Goal: Task Accomplishment & Management: Complete application form

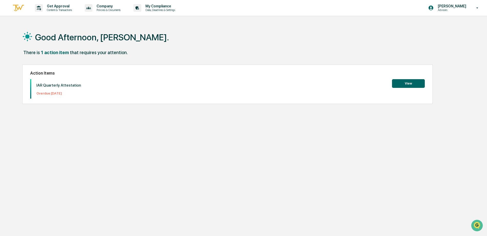
click at [407, 84] on button "View" at bounding box center [408, 83] width 33 height 9
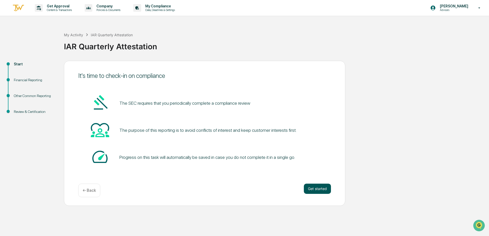
click at [309, 187] on button "Get started" at bounding box center [317, 189] width 27 height 10
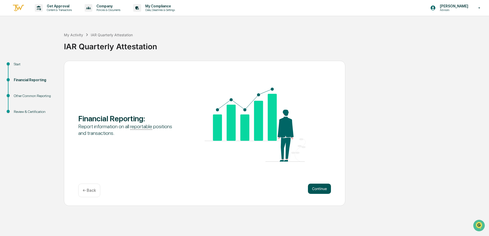
click at [315, 187] on button "Continue" at bounding box center [319, 189] width 23 height 10
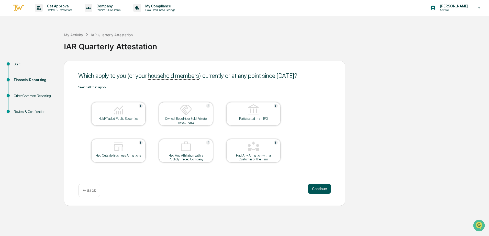
click at [312, 189] on button "Continue" at bounding box center [319, 189] width 23 height 10
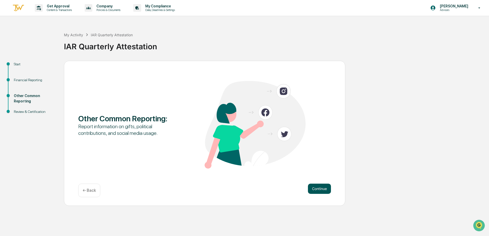
click at [310, 189] on button "Continue" at bounding box center [319, 189] width 23 height 10
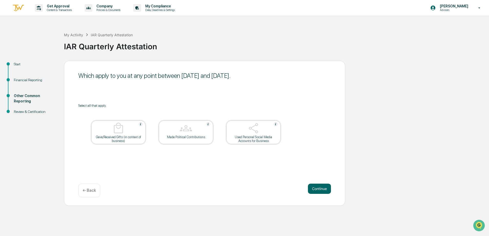
click at [243, 134] on div at bounding box center [253, 128] width 51 height 13
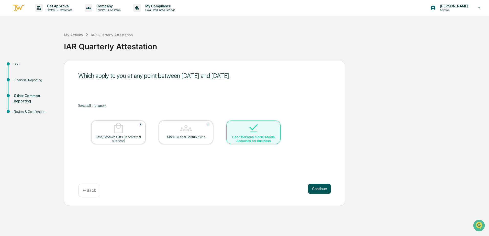
click at [321, 190] on button "Continue" at bounding box center [319, 189] width 23 height 10
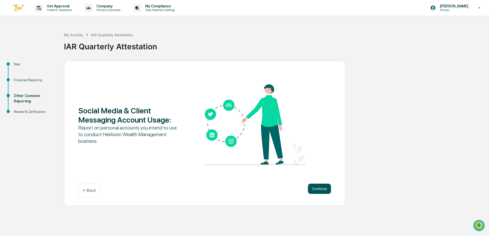
click at [316, 187] on button "Continue" at bounding box center [319, 189] width 23 height 10
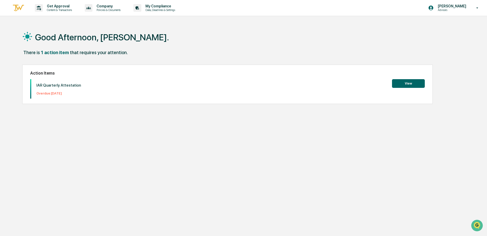
click at [406, 84] on button "View" at bounding box center [408, 83] width 33 height 9
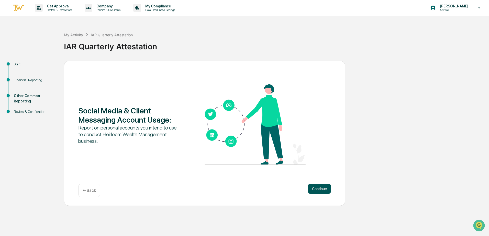
click at [323, 187] on button "Continue" at bounding box center [319, 189] width 23 height 10
click at [320, 191] on button "Continue" at bounding box center [319, 189] width 23 height 10
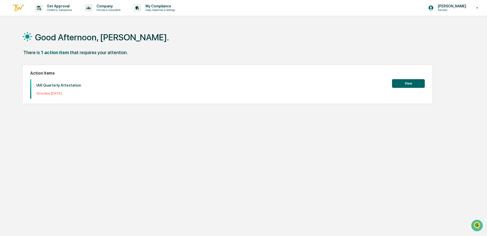
click at [404, 84] on button "View" at bounding box center [408, 83] width 33 height 9
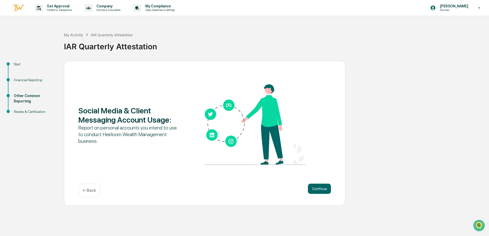
click at [87, 189] on p "← Back" at bounding box center [89, 190] width 13 height 5
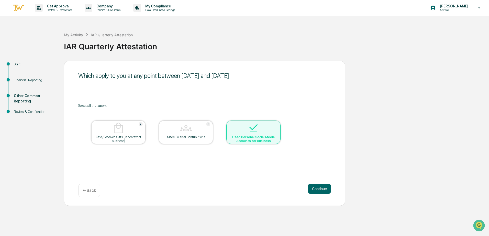
click at [245, 130] on div at bounding box center [253, 128] width 51 height 13
click at [266, 132] on div at bounding box center [253, 128] width 51 height 13
click at [317, 189] on button "Continue" at bounding box center [319, 189] width 23 height 10
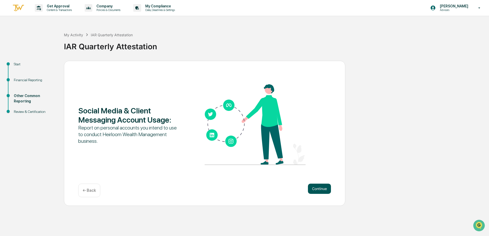
click at [313, 188] on button "Continue" at bounding box center [319, 189] width 23 height 10
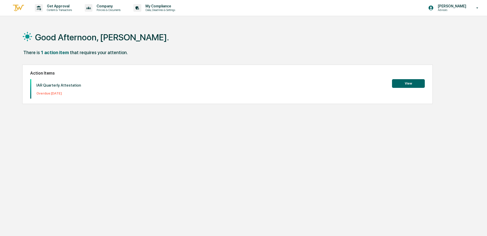
click at [401, 85] on button "View" at bounding box center [408, 83] width 33 height 9
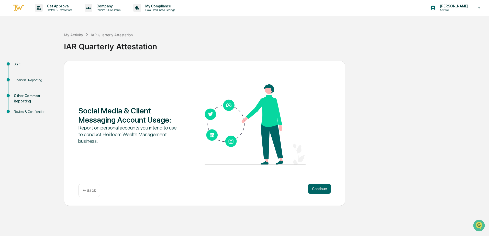
click at [97, 193] on div "← Back" at bounding box center [89, 191] width 22 height 14
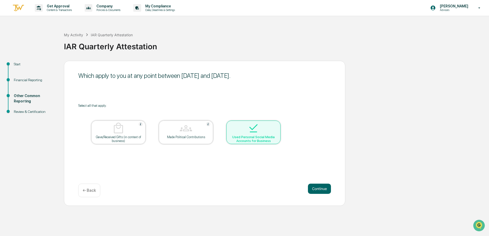
click at [269, 131] on div at bounding box center [253, 128] width 51 height 13
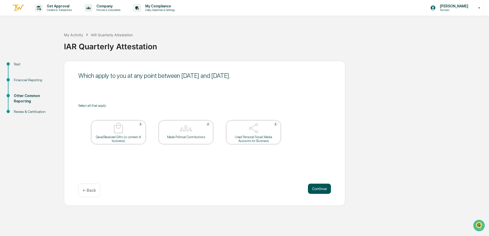
click at [316, 187] on button "Continue" at bounding box center [319, 189] width 23 height 10
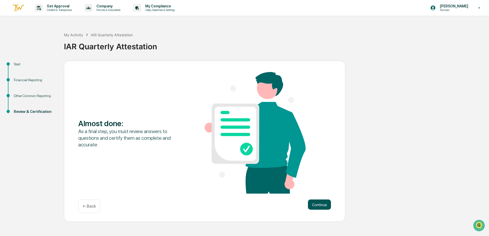
click at [320, 203] on button "Continue" at bounding box center [319, 205] width 23 height 10
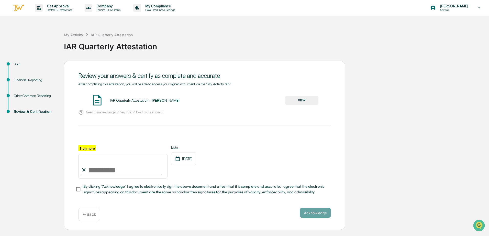
click at [86, 217] on p "← Back" at bounding box center [89, 214] width 13 height 5
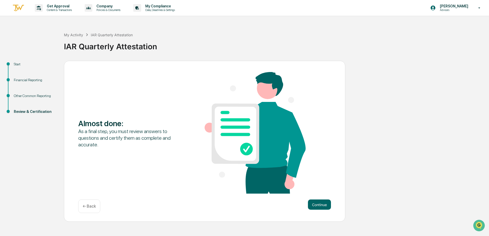
click at [86, 218] on div "Almost done : As a final step, you must review answers to questions and certify…" at bounding box center [204, 141] width 281 height 161
click at [86, 207] on p "← Back" at bounding box center [89, 206] width 13 height 5
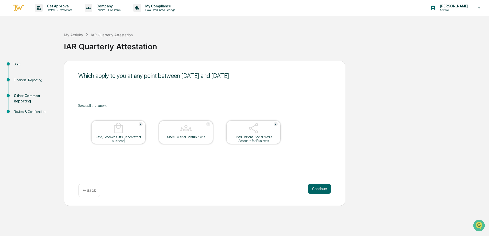
click at [247, 137] on div "Used Personal Social Media Accounts for Business" at bounding box center [253, 139] width 46 height 8
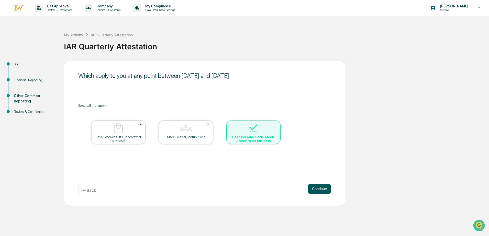
click at [326, 192] on button "Continue" at bounding box center [319, 189] width 23 height 10
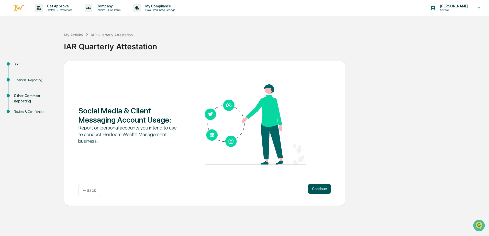
click at [326, 189] on button "Continue" at bounding box center [319, 189] width 23 height 10
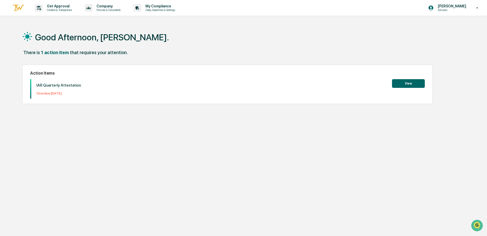
click at [422, 84] on button "View" at bounding box center [408, 83] width 33 height 9
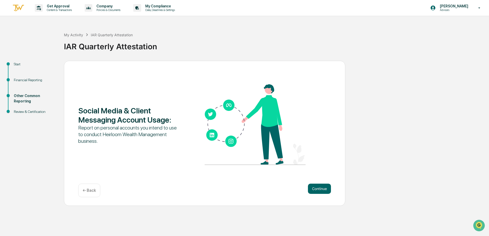
click at [82, 189] on div "← Back" at bounding box center [89, 191] width 22 height 14
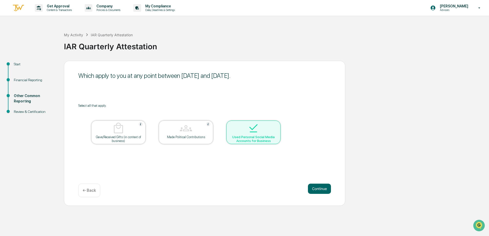
click at [256, 136] on div "Used Personal Social Media Accounts for Business" at bounding box center [253, 139] width 46 height 8
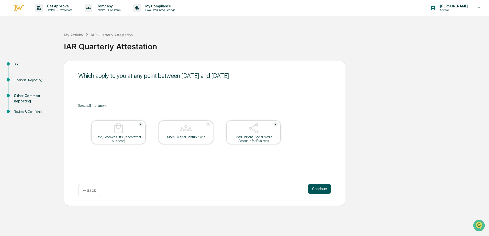
click at [311, 186] on button "Continue" at bounding box center [319, 189] width 23 height 10
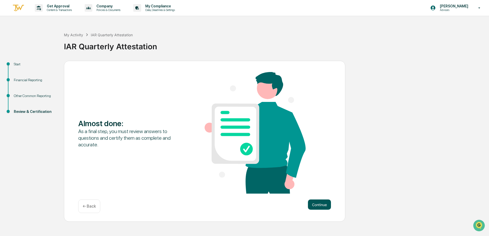
click at [317, 204] on button "Continue" at bounding box center [319, 205] width 23 height 10
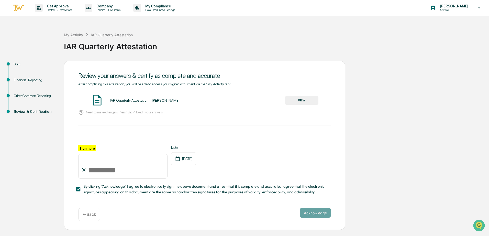
click at [95, 175] on input "Sign here" at bounding box center [122, 166] width 89 height 25
type input "**********"
click at [312, 212] on button "Acknowledge" at bounding box center [315, 213] width 31 height 10
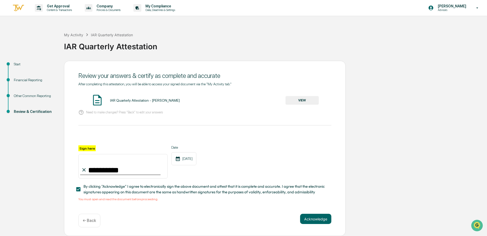
click at [296, 101] on button "VIEW" at bounding box center [301, 100] width 33 height 9
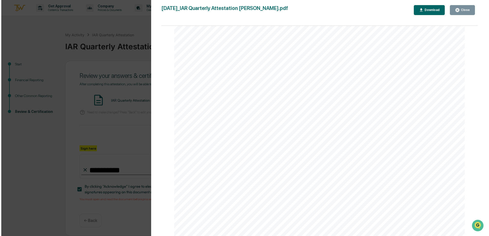
scroll to position [512, 0]
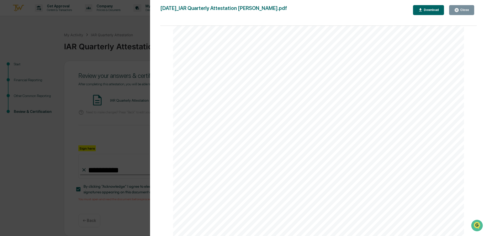
click at [466, 13] on button "Close" at bounding box center [461, 10] width 25 height 10
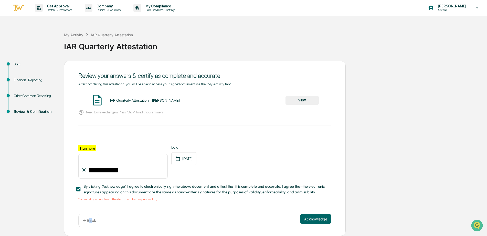
click at [91, 222] on p "← Back" at bounding box center [89, 220] width 13 height 5
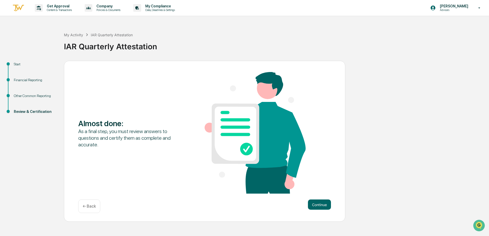
click at [87, 207] on p "← Back" at bounding box center [89, 206] width 13 height 5
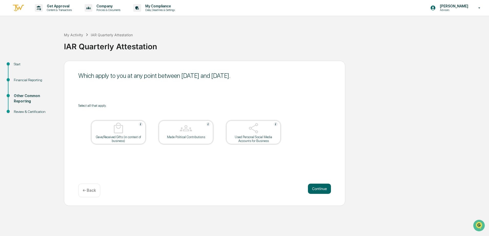
click at [248, 132] on img at bounding box center [253, 128] width 12 height 12
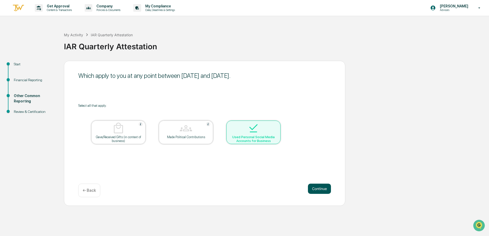
click at [314, 191] on button "Continue" at bounding box center [319, 189] width 23 height 10
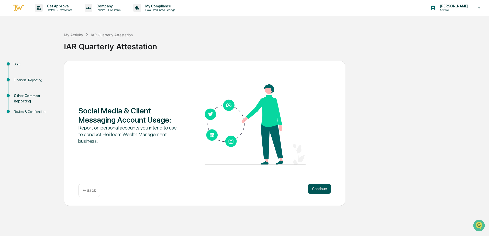
click at [312, 187] on button "Continue" at bounding box center [319, 189] width 23 height 10
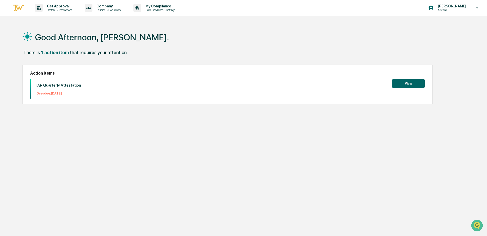
click at [465, 4] on div "[PERSON_NAME] Advisors" at bounding box center [455, 8] width 64 height 16
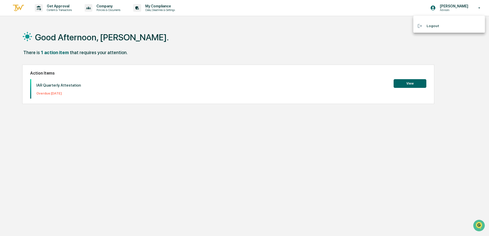
click at [441, 23] on li "Logout" at bounding box center [449, 25] width 72 height 9
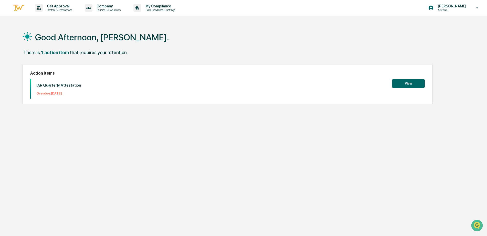
click at [412, 80] on button "View" at bounding box center [408, 83] width 33 height 9
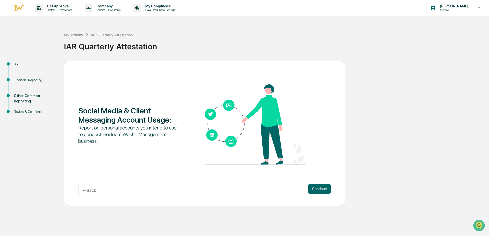
click at [98, 191] on div "← Back" at bounding box center [89, 191] width 22 height 14
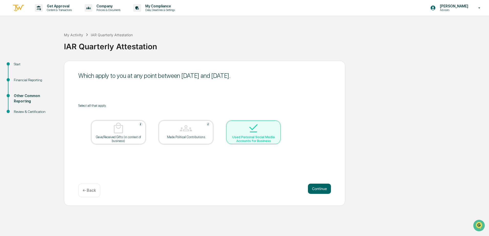
click at [239, 130] on div at bounding box center [253, 128] width 51 height 13
click at [131, 139] on div "Gave/Received Gifts (in context of business)" at bounding box center [118, 139] width 46 height 8
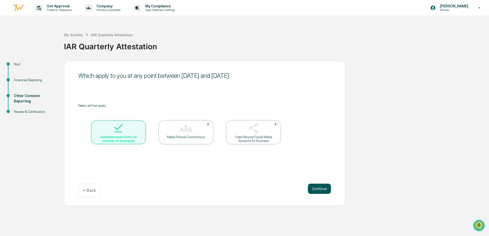
click at [312, 187] on button "Continue" at bounding box center [319, 189] width 23 height 10
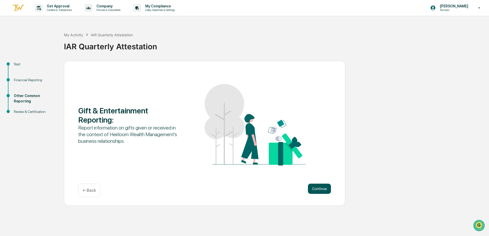
drag, startPoint x: 312, startPoint y: 182, endPoint x: 312, endPoint y: 186, distance: 3.9
click at [312, 183] on div "Gift & Entertainment Reporting : Report information on gifts given or received …" at bounding box center [204, 133] width 281 height 145
click at [312, 187] on button "Continue" at bounding box center [319, 189] width 23 height 10
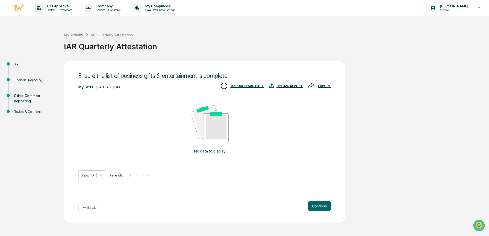
click at [81, 210] on div "← Back" at bounding box center [89, 208] width 22 height 14
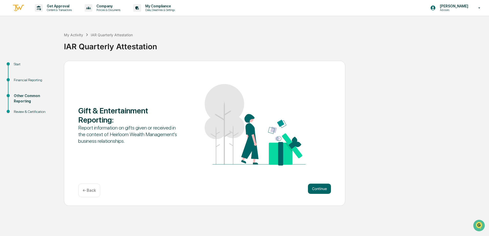
click at [91, 198] on div "Gift & Entertainment Reporting : Report information on gifts given or received …" at bounding box center [204, 133] width 281 height 145
click at [92, 192] on p "← Back" at bounding box center [89, 190] width 13 height 5
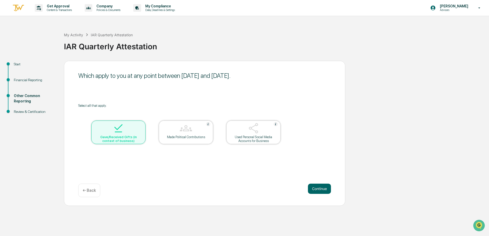
click at [249, 130] on img at bounding box center [253, 128] width 12 height 12
click at [132, 125] on div at bounding box center [118, 128] width 51 height 13
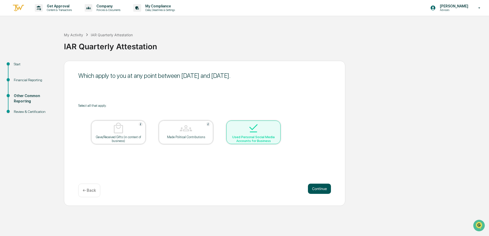
click at [315, 185] on button "Continue" at bounding box center [319, 189] width 23 height 10
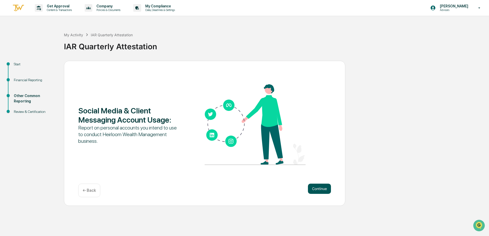
click at [315, 188] on button "Continue" at bounding box center [319, 189] width 23 height 10
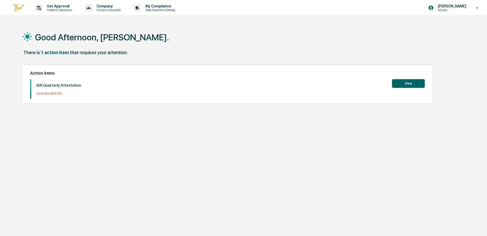
click at [403, 80] on button "View" at bounding box center [408, 83] width 33 height 9
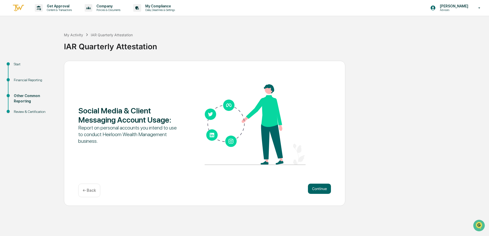
click at [84, 192] on p "← Back" at bounding box center [89, 190] width 13 height 5
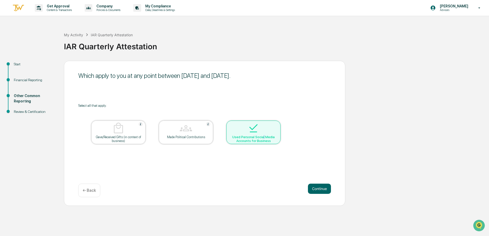
click at [263, 138] on div "Used Personal Social Media Accounts for Business" at bounding box center [253, 139] width 46 height 8
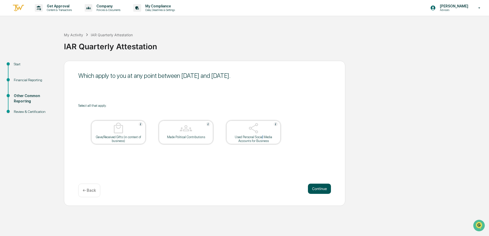
click at [318, 188] on button "Continue" at bounding box center [319, 189] width 23 height 10
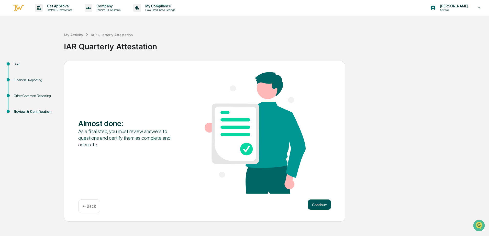
click at [322, 206] on button "Continue" at bounding box center [319, 205] width 23 height 10
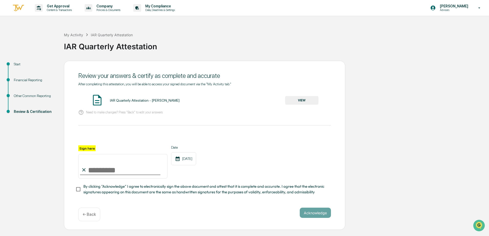
click at [291, 96] on button "VIEW" at bounding box center [301, 100] width 33 height 9
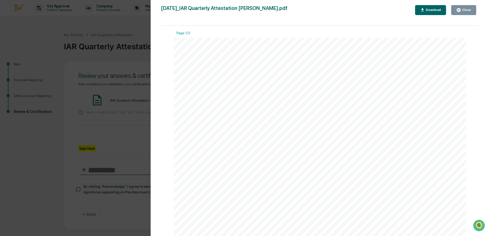
click at [441, 9] on div "Download" at bounding box center [433, 10] width 16 height 4
click at [474, 9] on button "Close" at bounding box center [463, 10] width 25 height 10
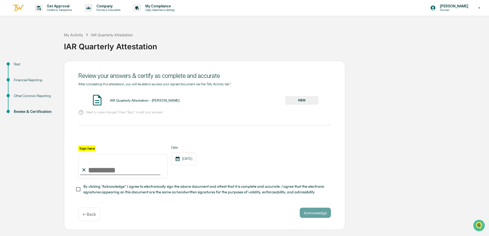
click at [117, 174] on input "Sign here" at bounding box center [122, 166] width 89 height 25
type input "**********"
click at [319, 212] on button "Acknowledge" at bounding box center [315, 213] width 31 height 10
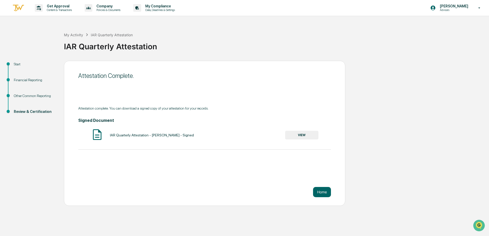
click at [317, 136] on button "VIEW" at bounding box center [301, 135] width 33 height 9
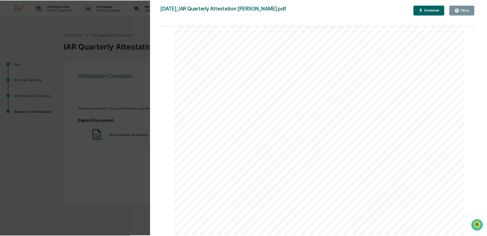
scroll to position [1418, 0]
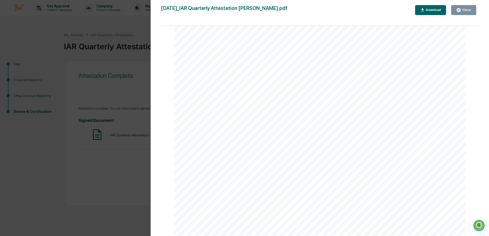
click at [469, 7] on button "Close" at bounding box center [463, 10] width 25 height 10
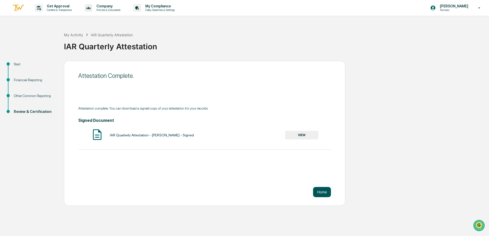
click at [326, 191] on button "Home" at bounding box center [322, 192] width 18 height 10
